Goal: Task Accomplishment & Management: Manage account settings

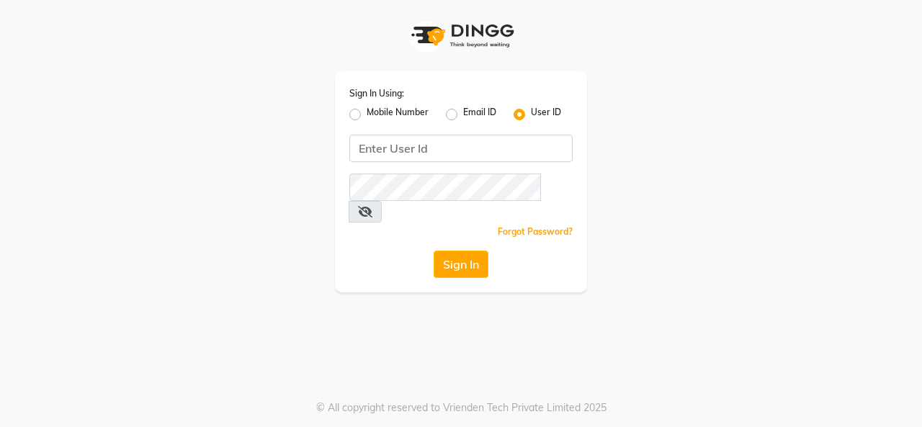
click at [385, 111] on label "Mobile Number" at bounding box center [398, 114] width 62 height 17
click at [376, 111] on input "Mobile Number" at bounding box center [371, 110] width 9 height 9
radio input "true"
radio input "false"
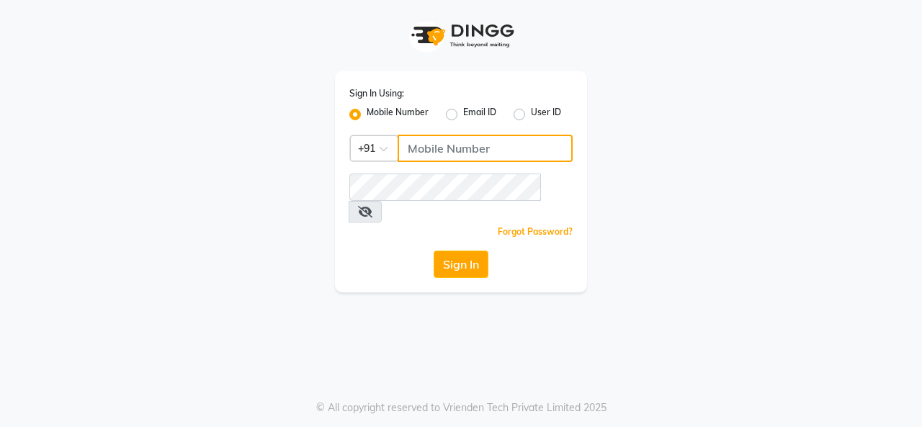
click at [431, 146] on input "Username" at bounding box center [485, 148] width 175 height 27
type input "9421899784"
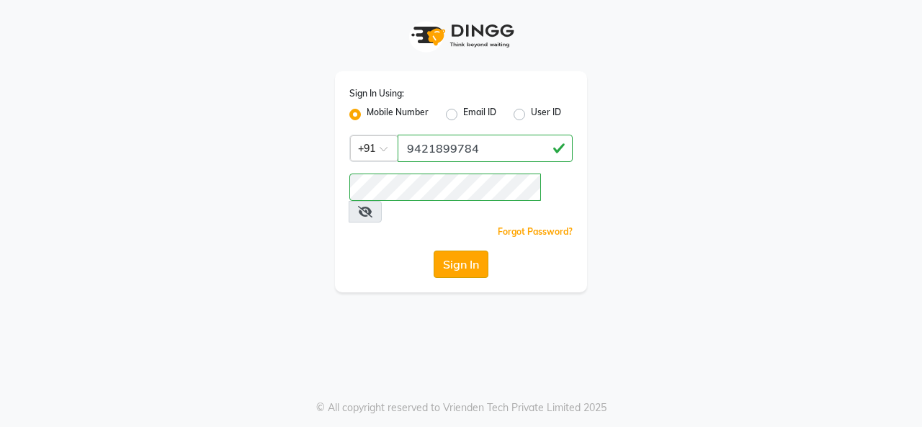
click at [458, 251] on button "Sign In" at bounding box center [461, 264] width 55 height 27
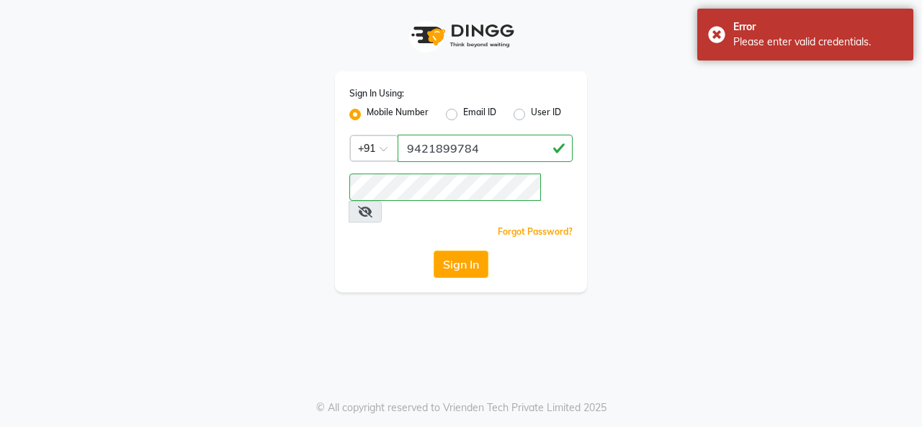
click at [473, 112] on label "Email ID" at bounding box center [479, 114] width 33 height 17
click at [473, 112] on input "Email ID" at bounding box center [467, 110] width 9 height 9
radio input "true"
radio input "false"
